Goal: Transaction & Acquisition: Purchase product/service

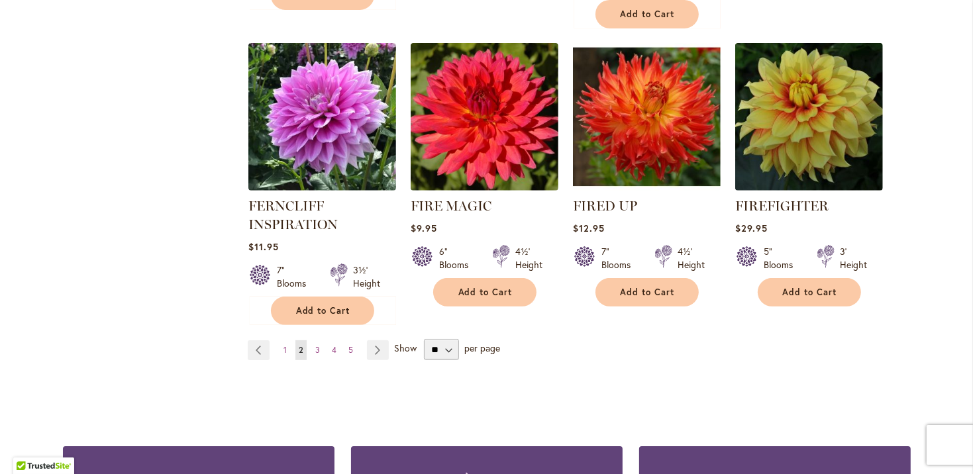
scroll to position [4637, 0]
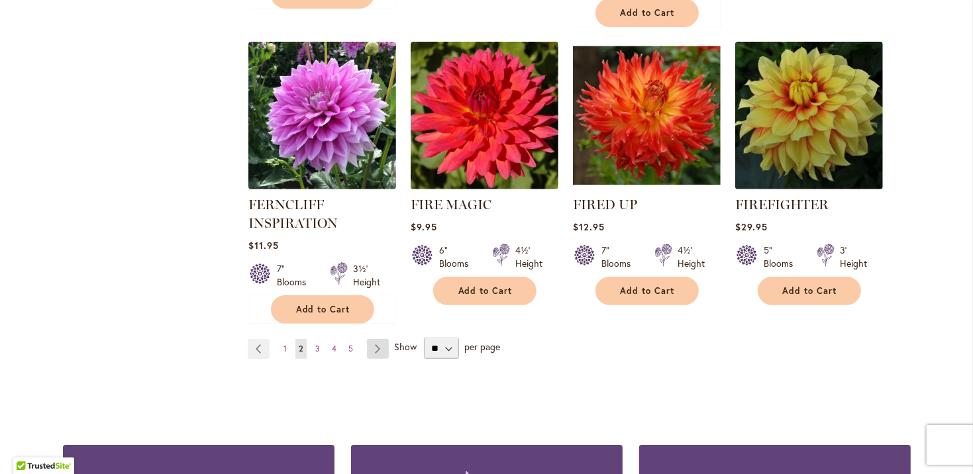
click at [372, 339] on link "Page Next" at bounding box center [378, 349] width 22 height 20
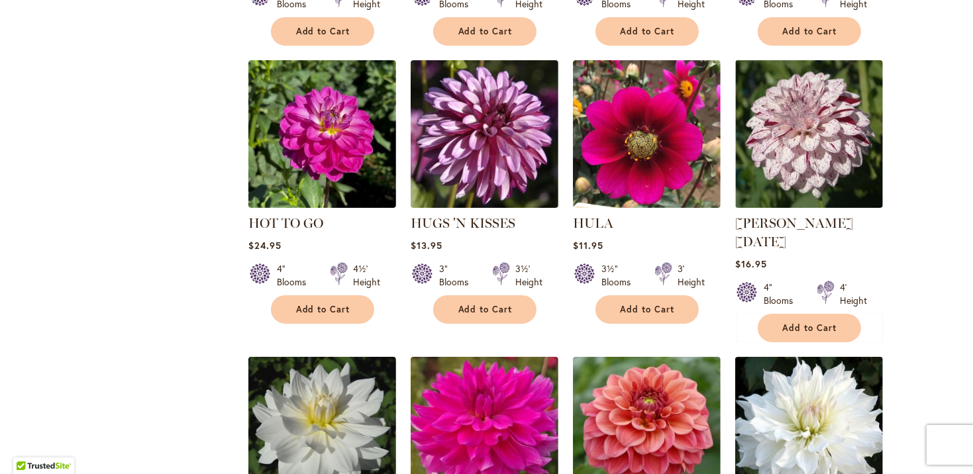
scroll to position [4637, 0]
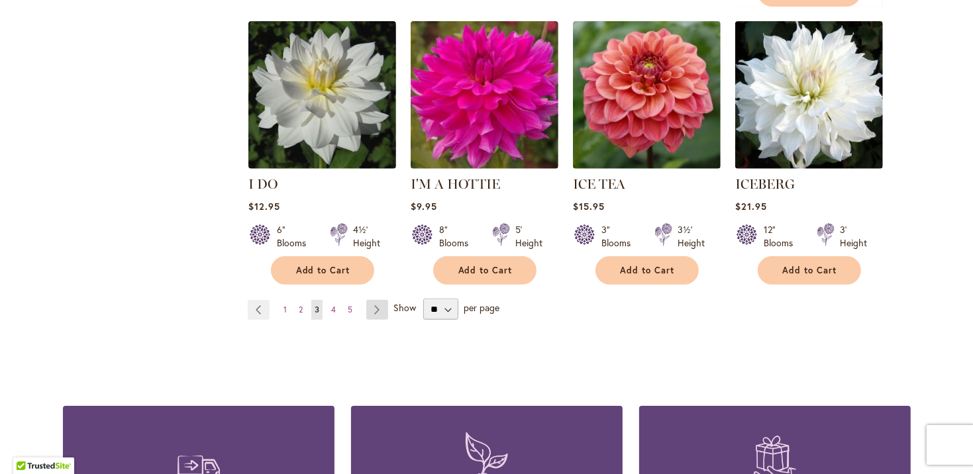
click at [368, 300] on link "Page Next" at bounding box center [377, 310] width 22 height 20
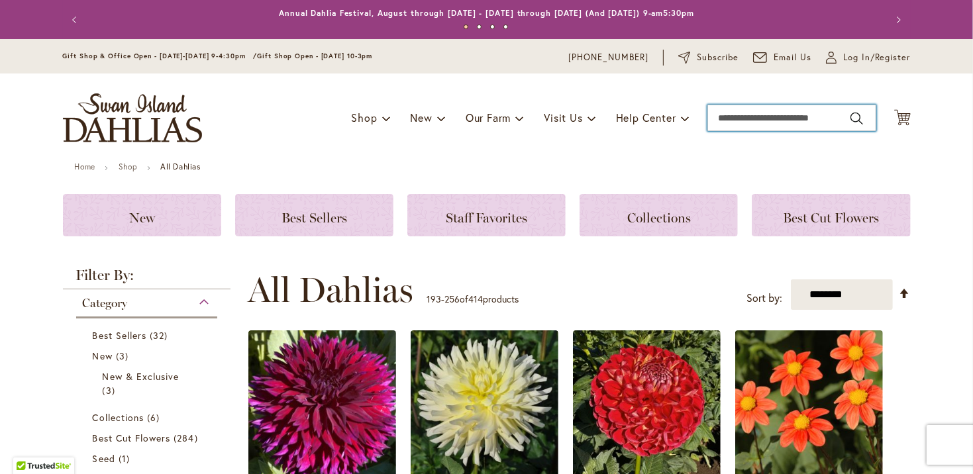
click at [719, 120] on input "Search" at bounding box center [791, 118] width 169 height 26
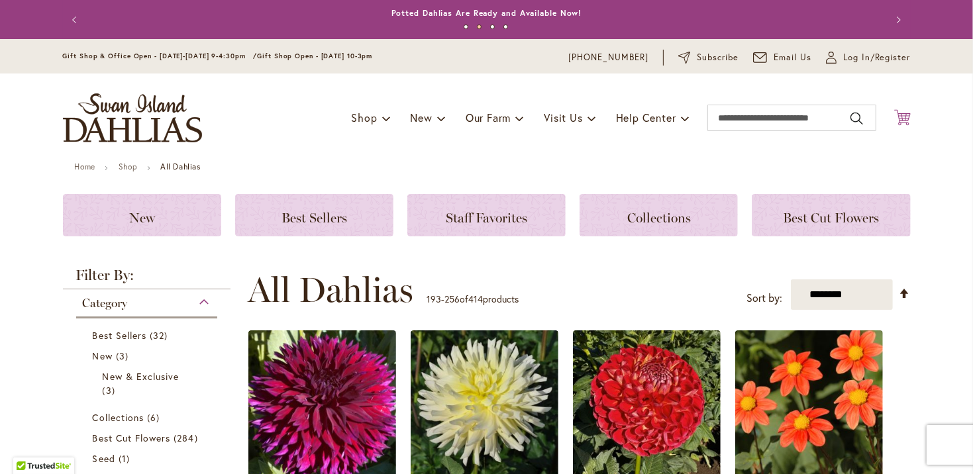
click at [898, 118] on icon "Cart .cls-1 { fill: #231f20; }" at bounding box center [902, 117] width 17 height 17
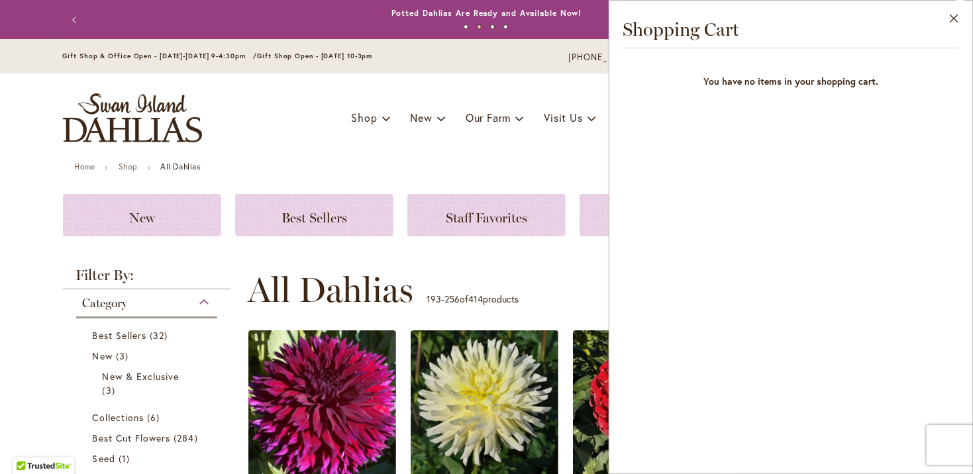
click at [523, 142] on div "Toggle Nav Shop Dahlia Tubers Collections Fresh Cut Dahlias Gardening Supplies …" at bounding box center [487, 118] width 874 height 89
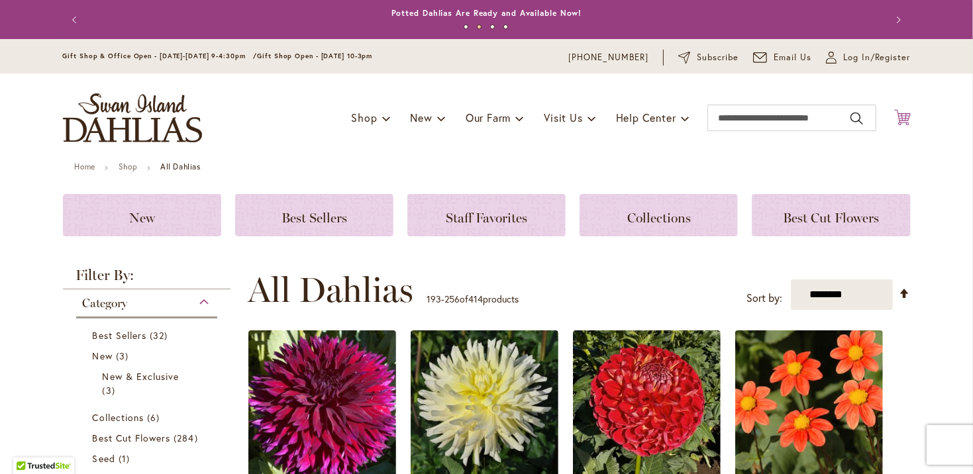
click at [902, 119] on icon "Cart .cls-1 { fill: #231f20; }" at bounding box center [902, 117] width 17 height 17
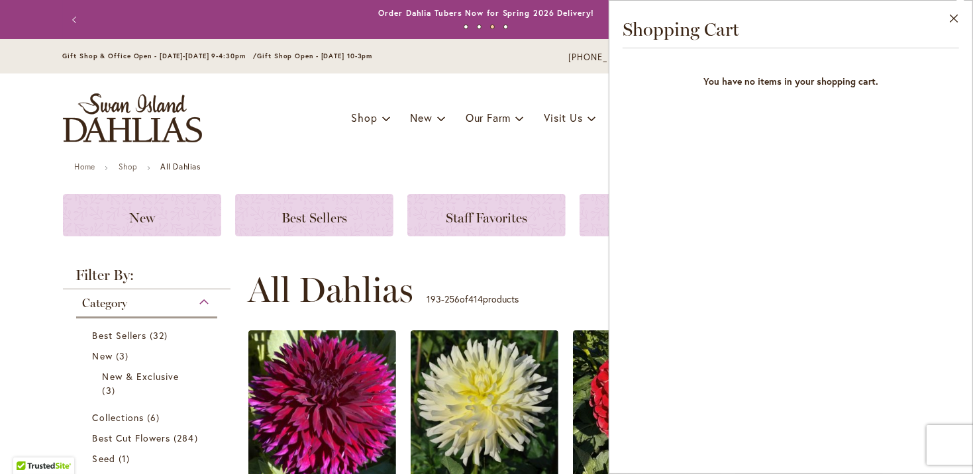
click at [543, 143] on div "Toggle Nav Shop Dahlia Tubers Collections Fresh Cut Dahlias Gardening Supplies …" at bounding box center [487, 118] width 874 height 89
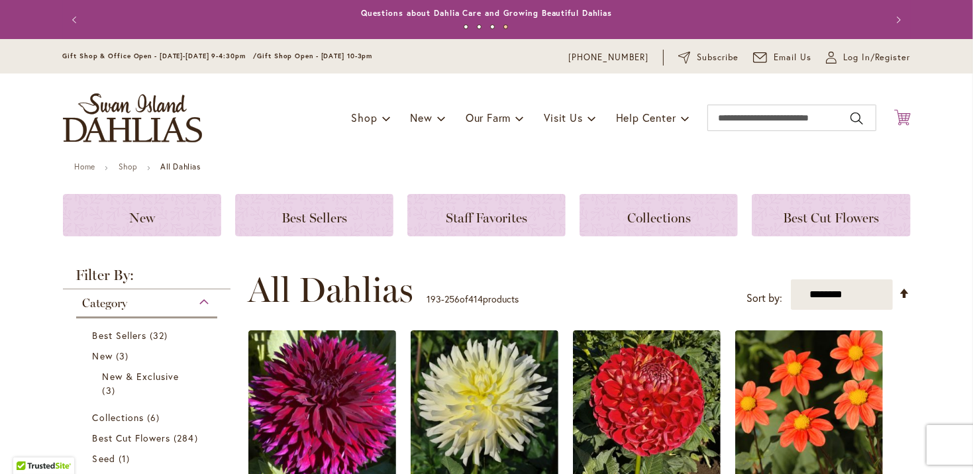
click at [894, 116] on icon at bounding box center [902, 117] width 17 height 16
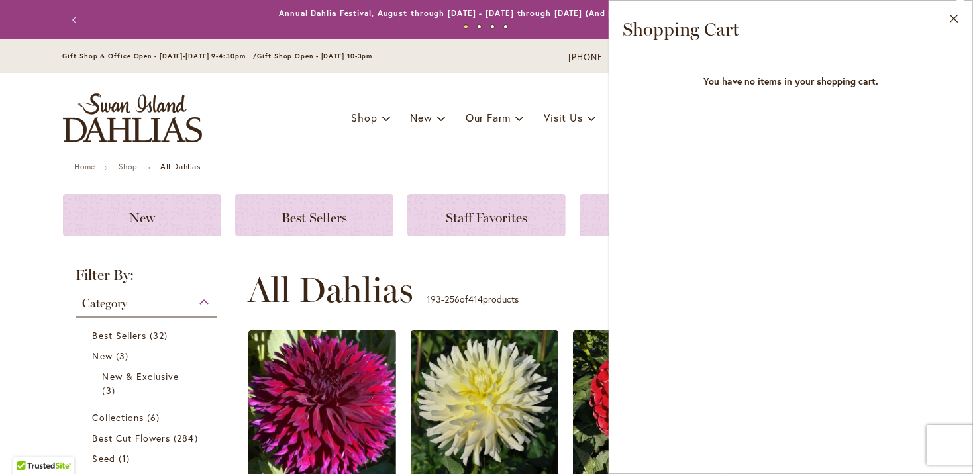
click at [561, 150] on div "Toggle Nav Shop Dahlia Tubers Collections Fresh Cut Dahlias Gardening Supplies …" at bounding box center [487, 118] width 874 height 89
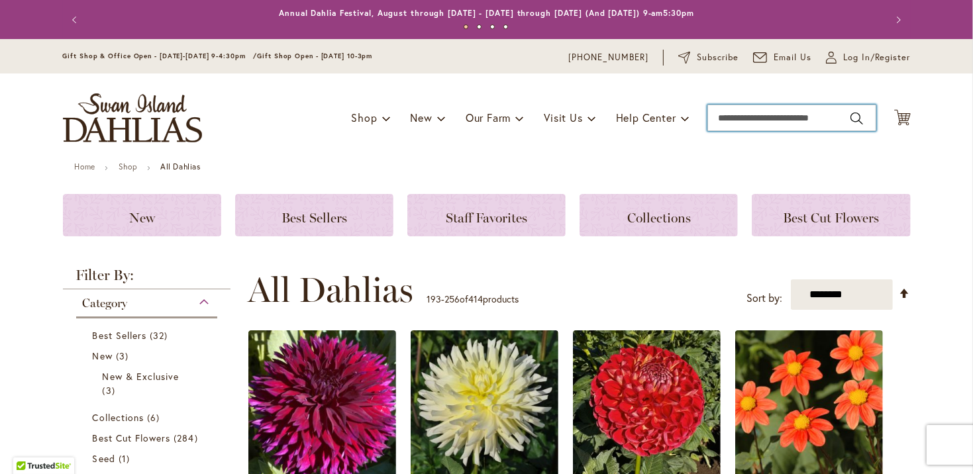
click at [735, 114] on input "Search" at bounding box center [791, 118] width 169 height 26
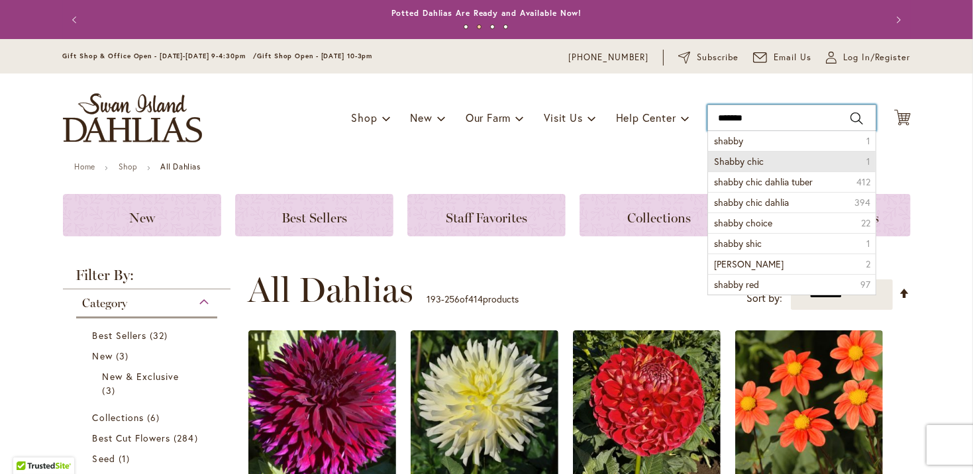
type input "******"
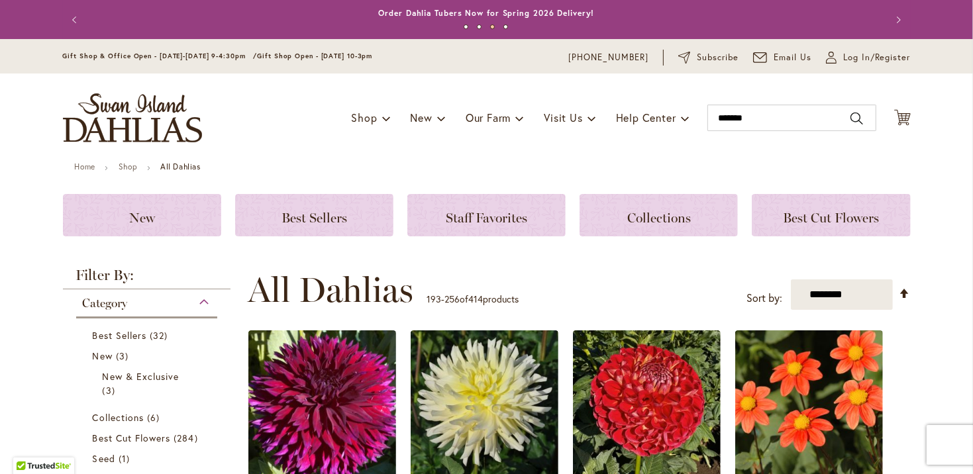
click at [851, 115] on button "Search" at bounding box center [857, 118] width 12 height 21
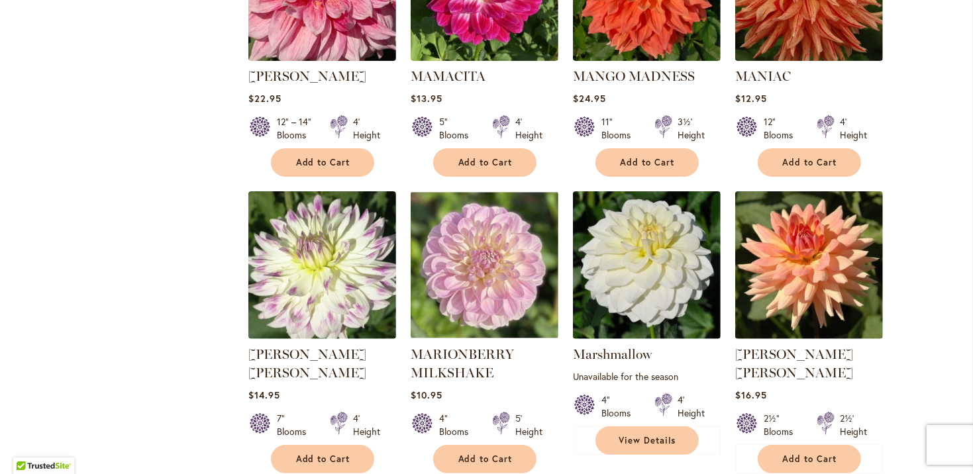
scroll to position [4453, 0]
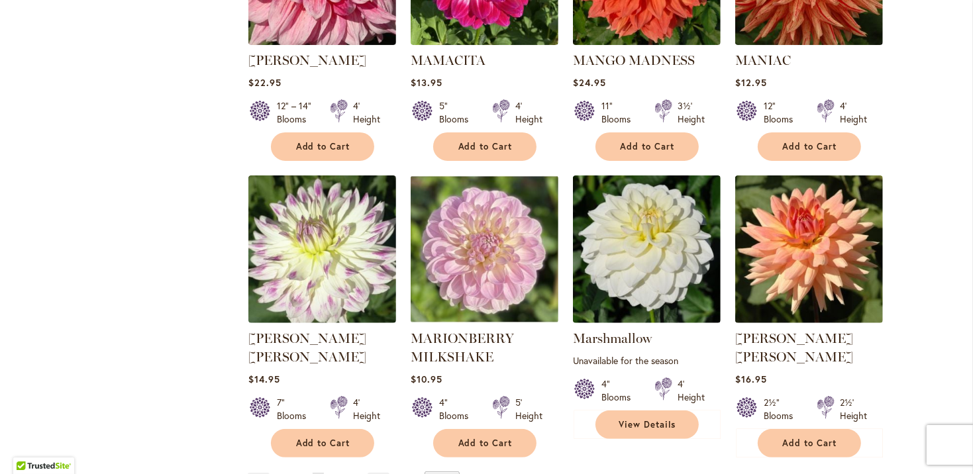
click at [299, 474] on span "3" at bounding box center [301, 483] width 5 height 10
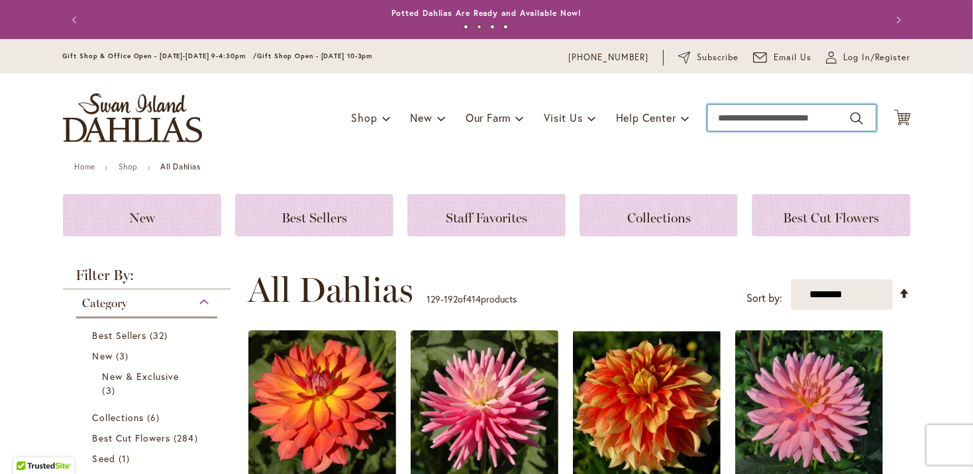
click at [735, 119] on input "Search" at bounding box center [791, 118] width 169 height 26
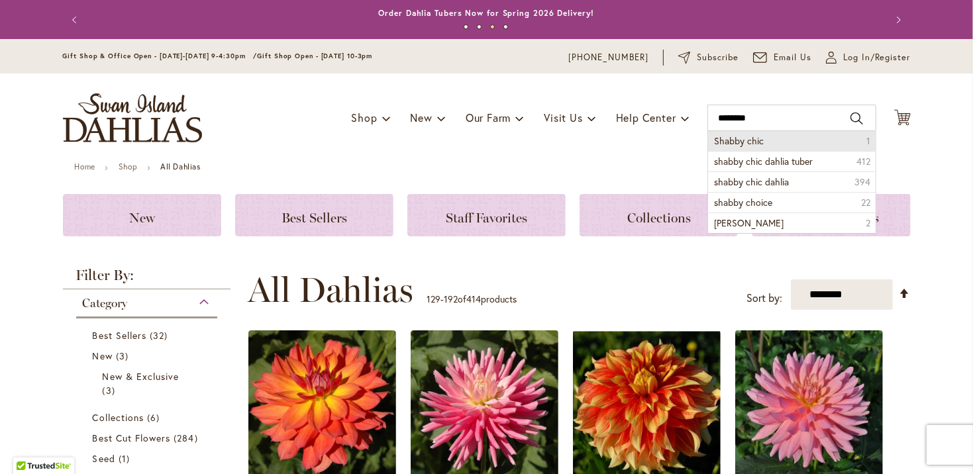
click at [726, 143] on span "Shabby chic" at bounding box center [740, 140] width 50 height 13
type input "**********"
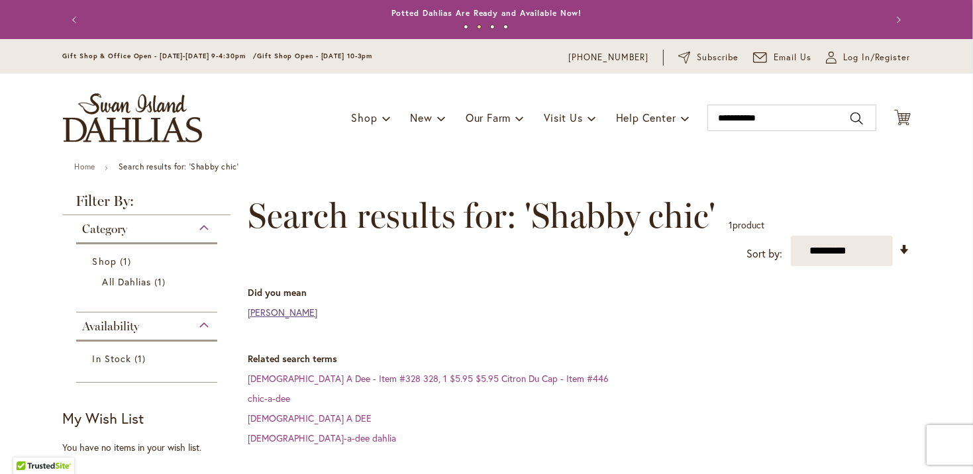
click at [264, 314] on link "[PERSON_NAME]" at bounding box center [283, 312] width 70 height 13
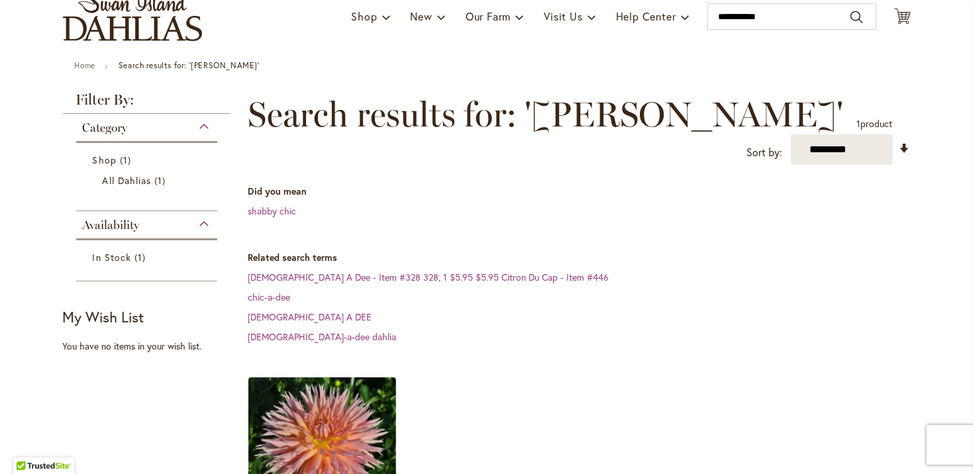
scroll to position [331, 0]
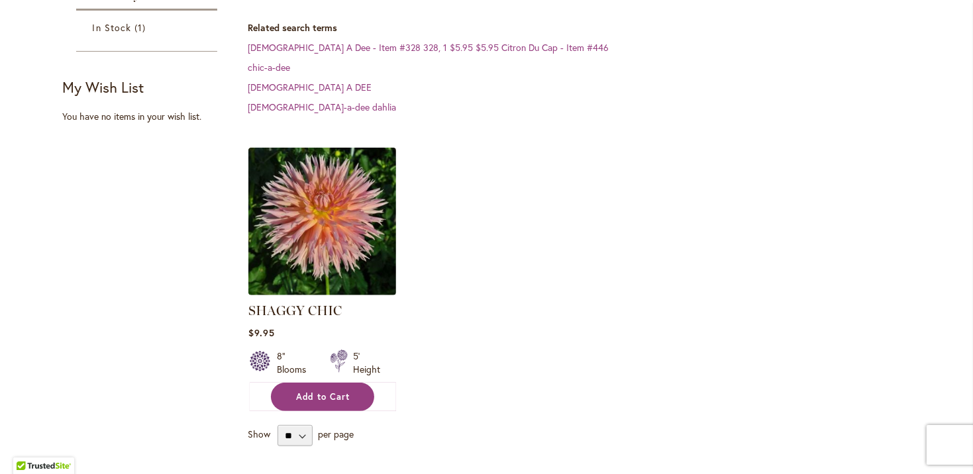
click at [313, 398] on span "Add to Cart" at bounding box center [323, 396] width 54 height 11
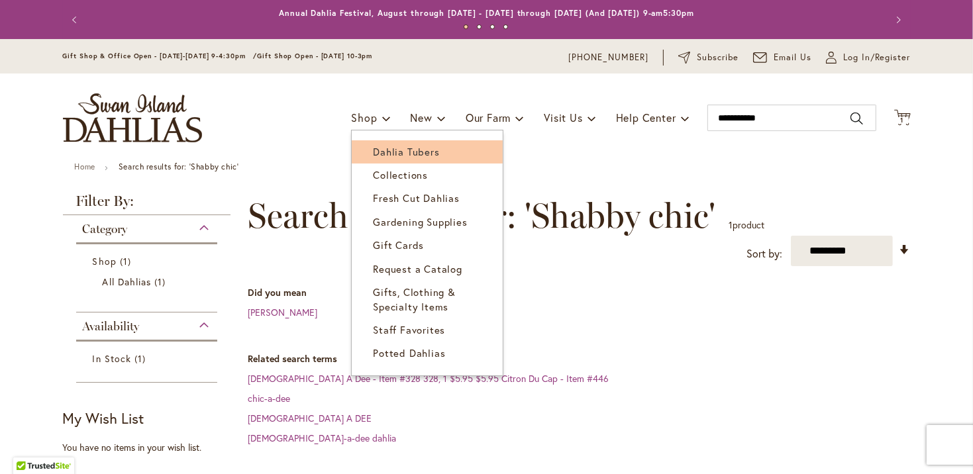
click at [402, 150] on span "Dahlia Tubers" at bounding box center [406, 151] width 66 height 13
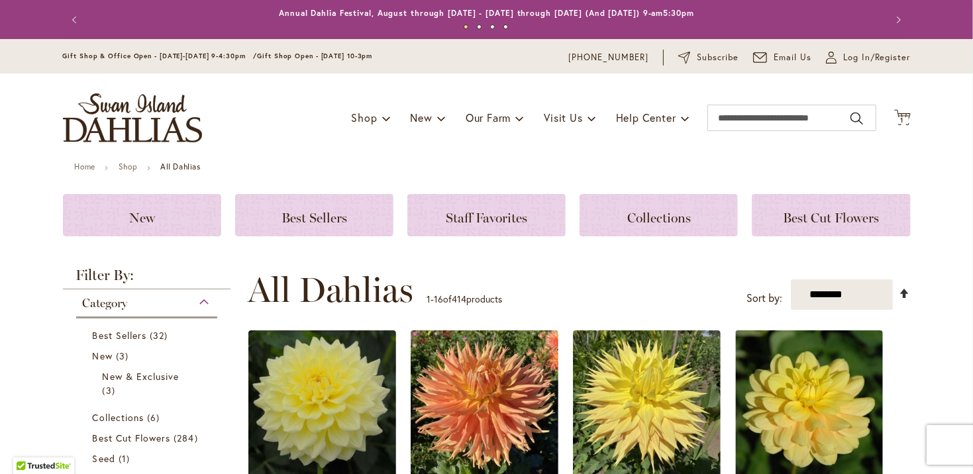
click at [900, 290] on link "Set Descending Direction" at bounding box center [905, 293] width 11 height 15
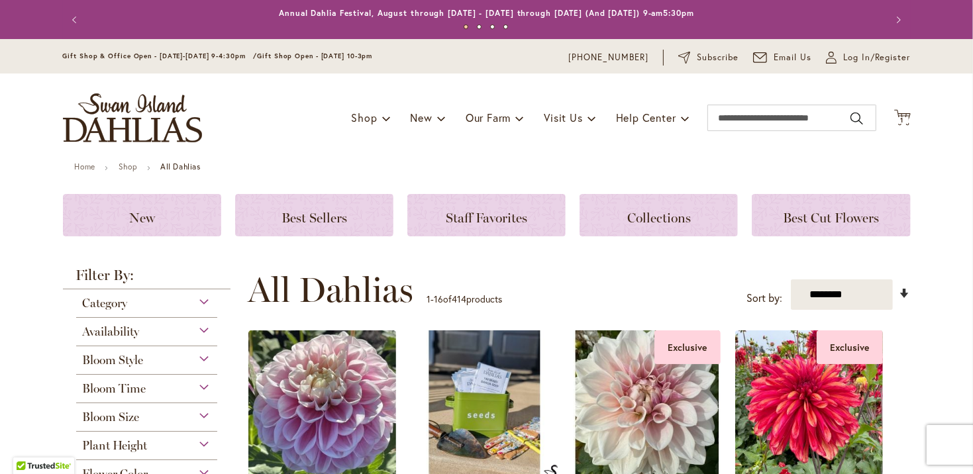
drag, startPoint x: 0, startPoint y: 0, endPoint x: 898, endPoint y: 290, distance: 943.9
click at [900, 290] on link "Set Ascending Direction" at bounding box center [905, 293] width 11 height 15
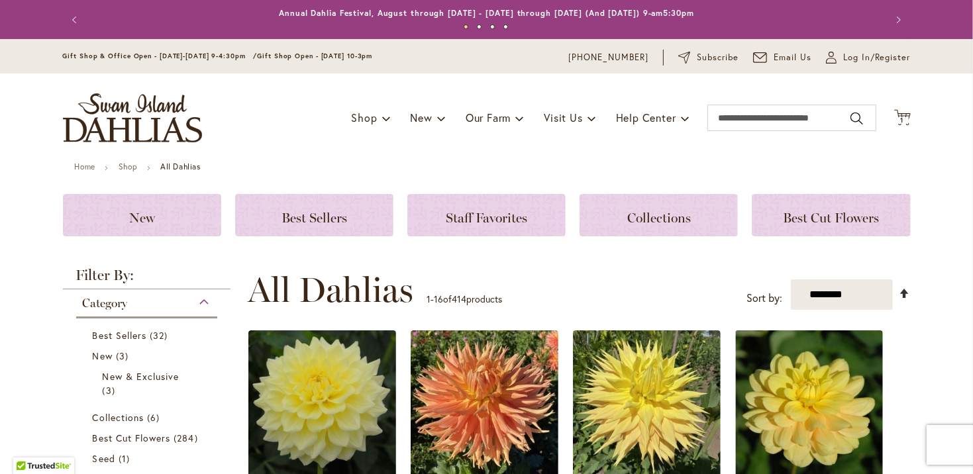
click at [900, 288] on link "Set Descending Direction" at bounding box center [905, 293] width 11 height 15
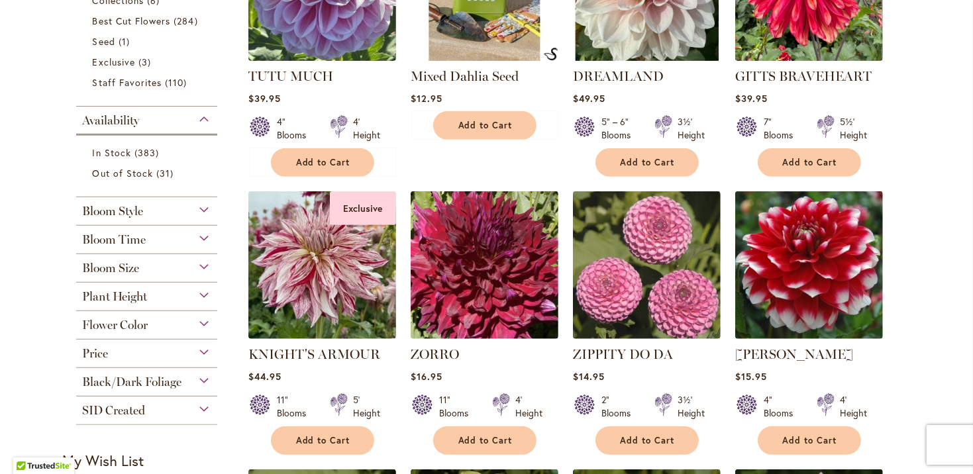
scroll to position [530, 0]
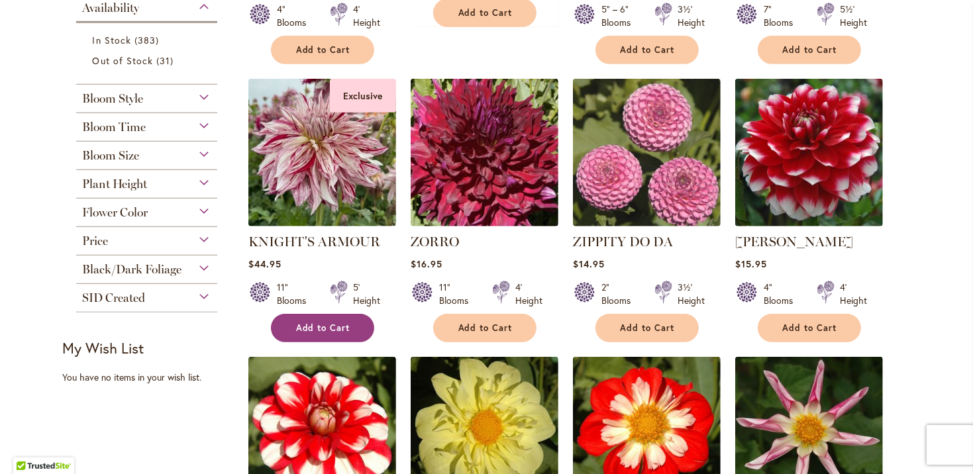
click at [311, 329] on span "Add to Cart" at bounding box center [323, 328] width 54 height 11
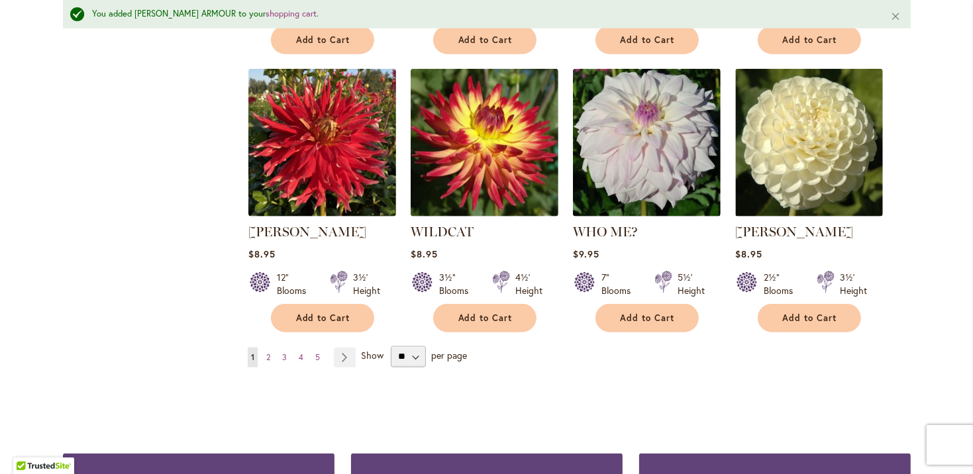
scroll to position [1094, 0]
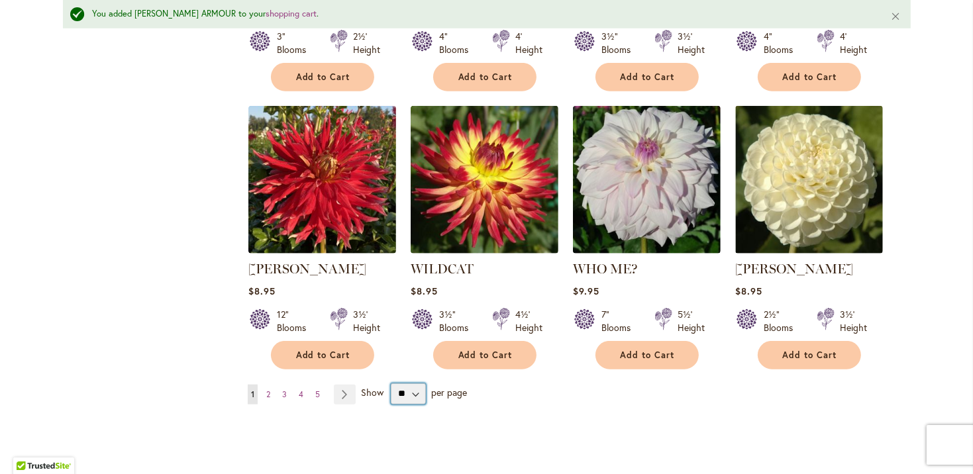
click at [414, 394] on select "** ** ** **" at bounding box center [408, 394] width 35 height 21
select select "**"
click at [391, 384] on select "** ** ** **" at bounding box center [408, 394] width 35 height 21
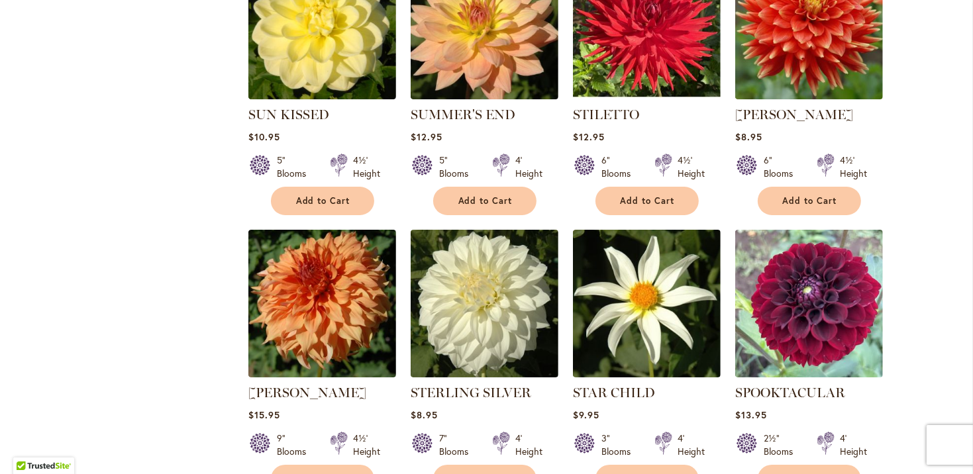
scroll to position [4107, 0]
